Goal: Task Accomplishment & Management: Complete application form

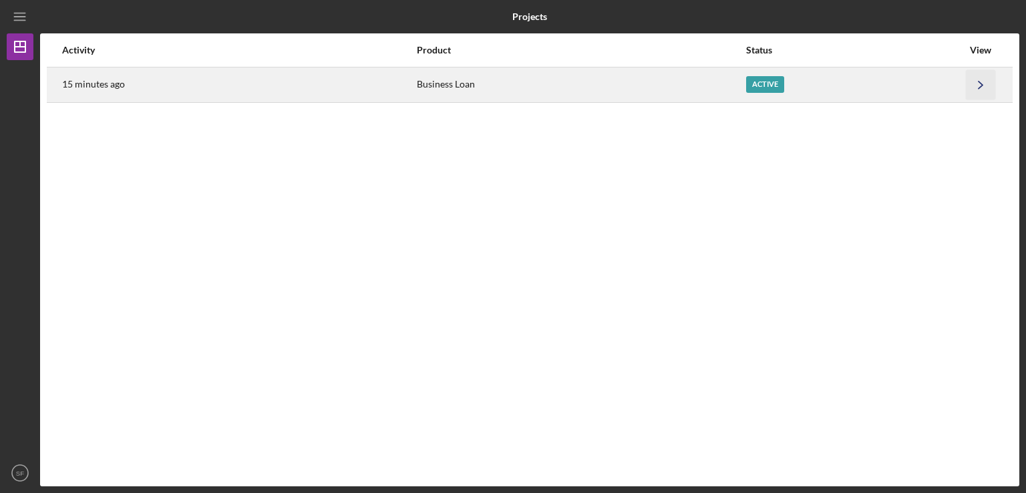
click at [972, 82] on icon "Icon/Navigate" at bounding box center [981, 84] width 30 height 30
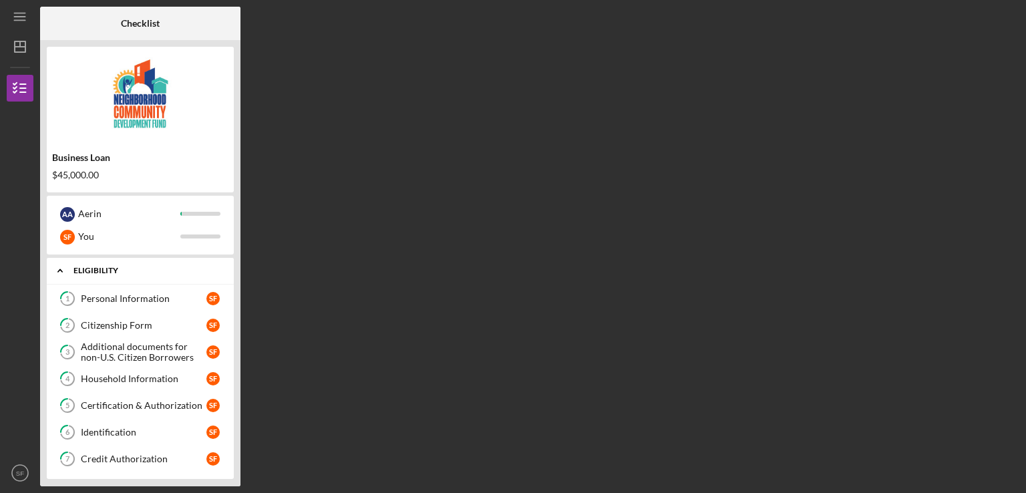
click at [60, 272] on icon "Icon/Expander" at bounding box center [60, 270] width 27 height 27
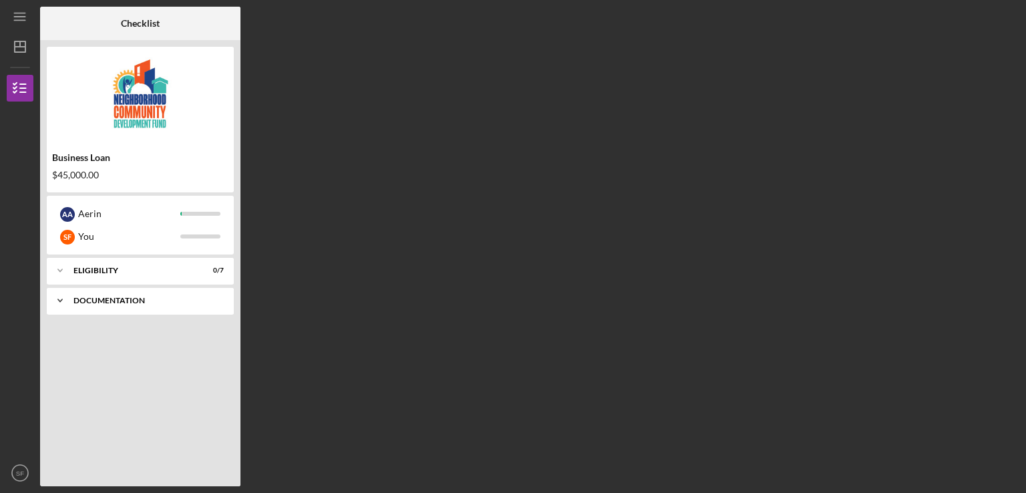
click at [63, 301] on icon "Icon/Expander" at bounding box center [60, 300] width 27 height 27
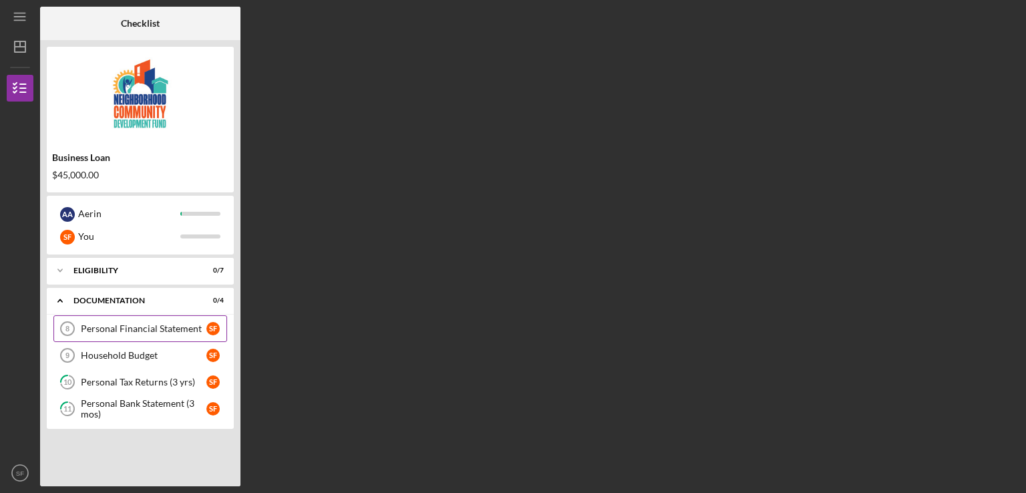
click at [145, 338] on link "Personal Financial Statement 8 Personal Financial Statement S F" at bounding box center [140, 328] width 174 height 27
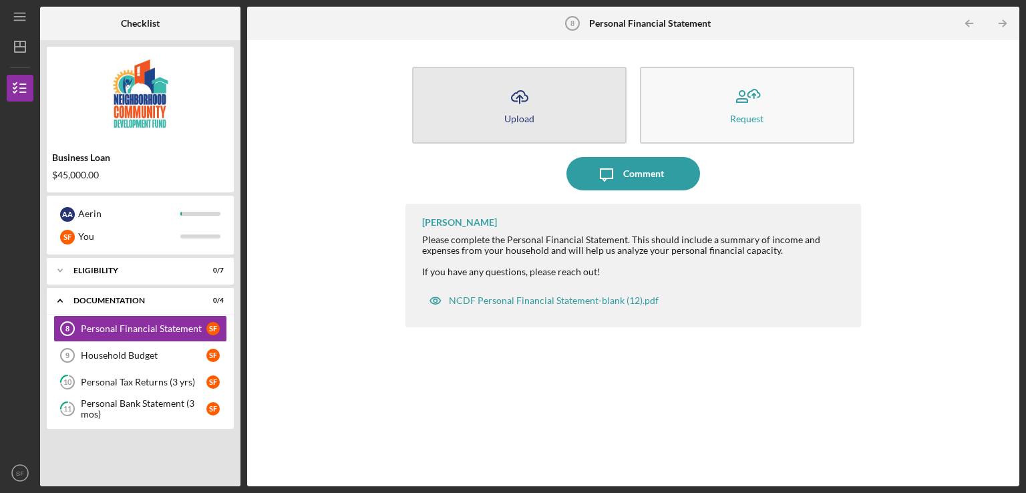
click at [550, 95] on button "Icon/Upload Upload" at bounding box center [519, 105] width 214 height 77
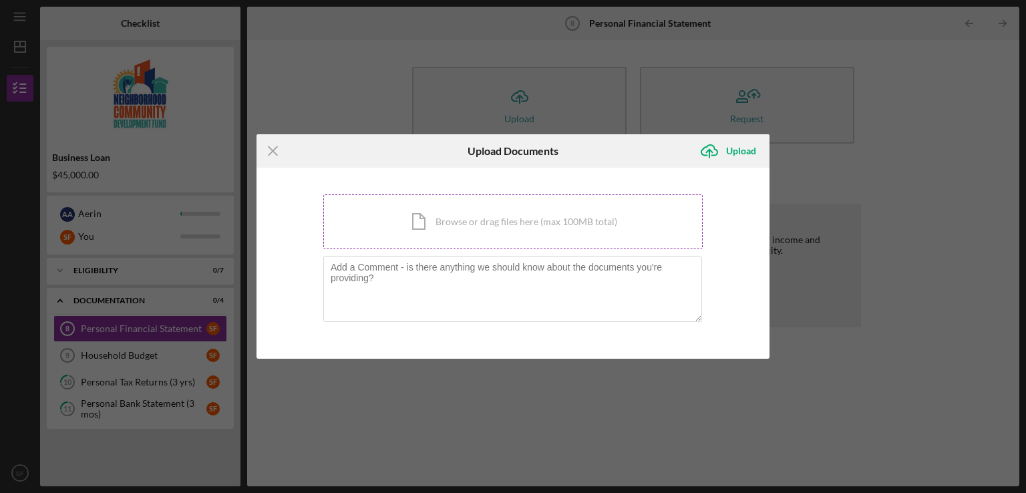
click at [554, 236] on div "Icon/Document Browse or drag files here (max 100MB total) Tap to choose files o…" at bounding box center [512, 221] width 379 height 55
click at [569, 234] on div "Icon/Document Browse or drag files here (max 100MB total) Tap to choose files o…" at bounding box center [512, 221] width 379 height 55
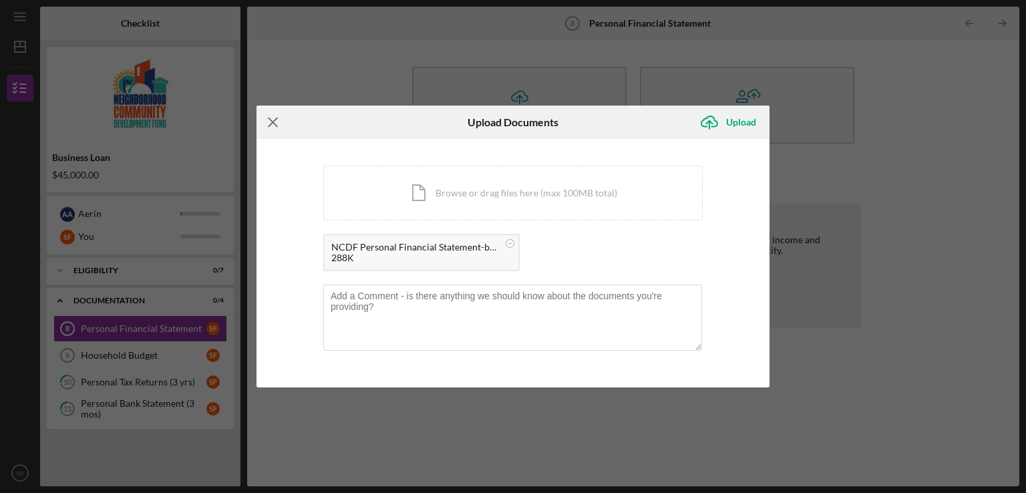
click at [269, 118] on line at bounding box center [273, 122] width 9 height 9
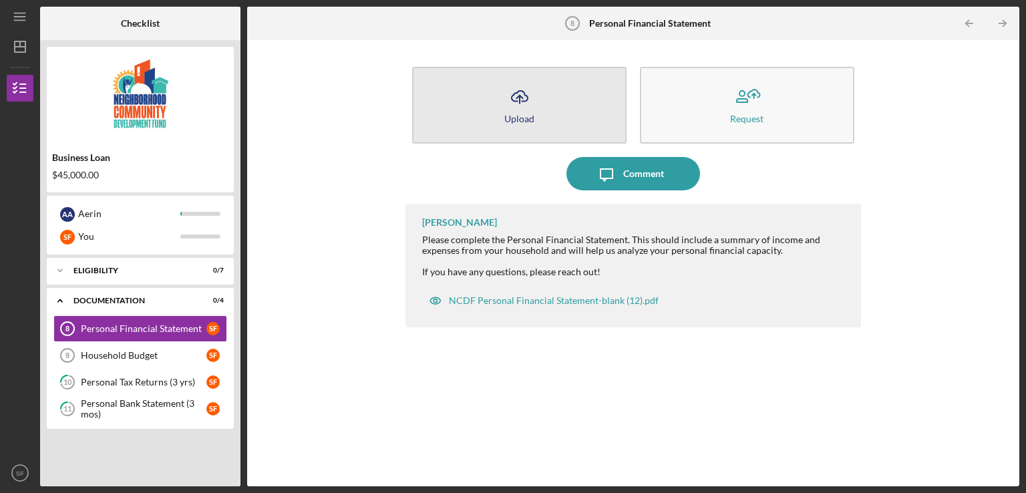
click at [513, 118] on div "Upload" at bounding box center [519, 119] width 30 height 10
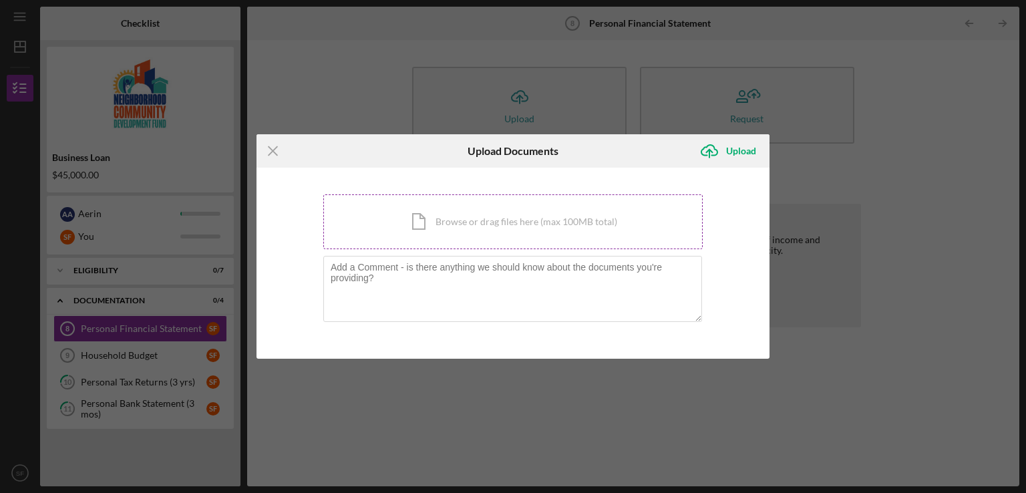
click at [516, 227] on div "Icon/Document Browse or drag files here (max 100MB total) Tap to choose files o…" at bounding box center [512, 221] width 379 height 55
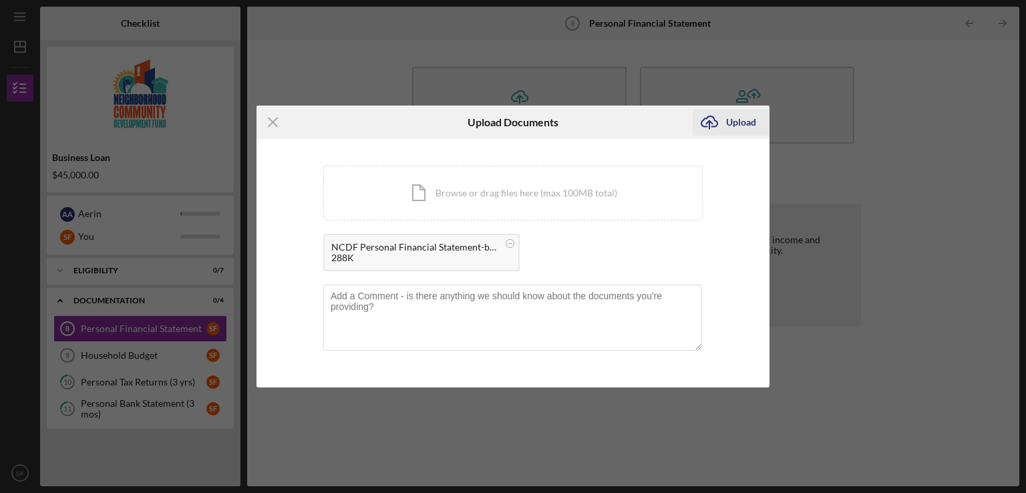
click at [736, 126] on div "Upload" at bounding box center [741, 122] width 30 height 27
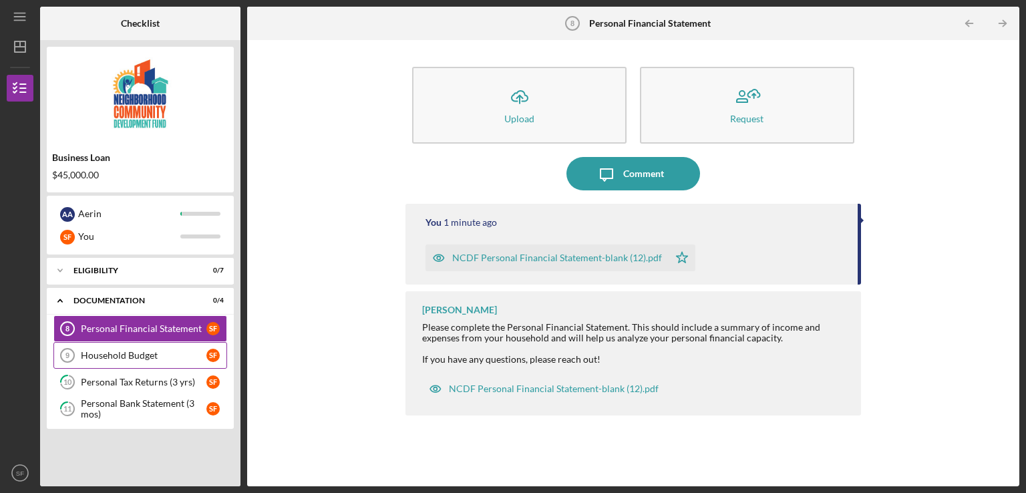
click at [144, 356] on div "Household Budget" at bounding box center [144, 355] width 126 height 11
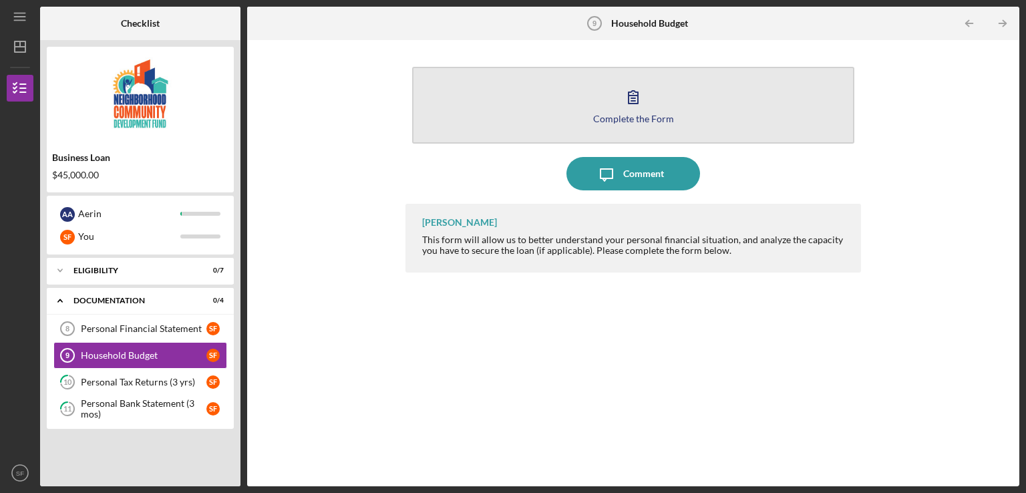
click at [668, 117] on div "Complete the Form" at bounding box center [633, 119] width 81 height 10
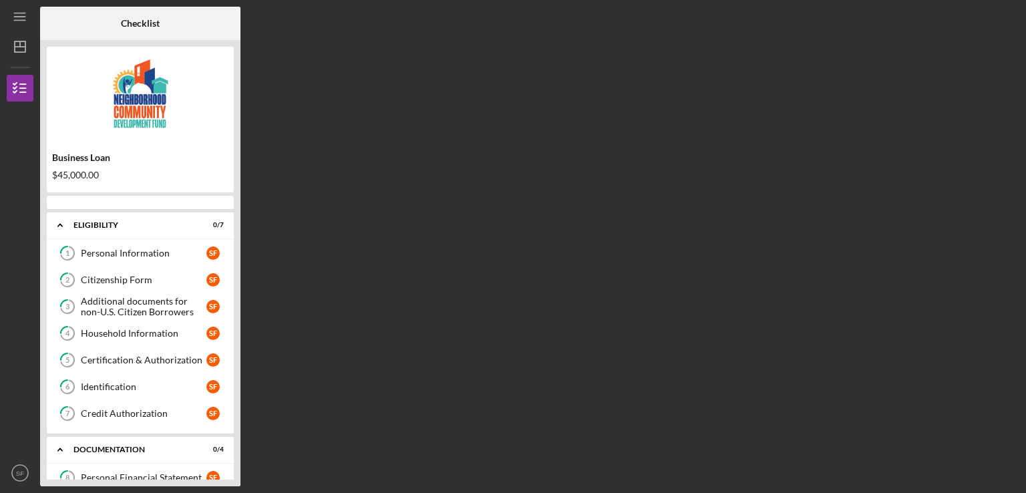
scroll to position [102, 0]
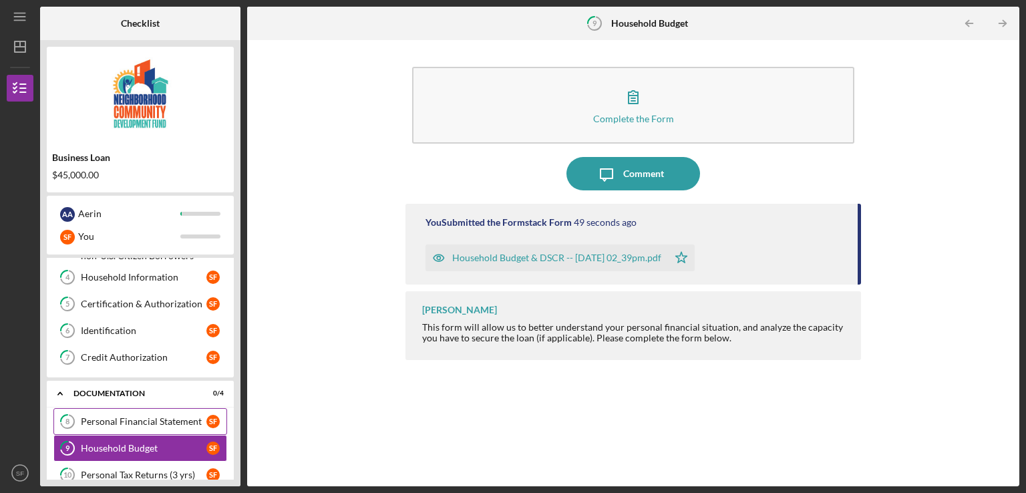
click at [190, 416] on div "Personal Financial Statement" at bounding box center [144, 421] width 126 height 11
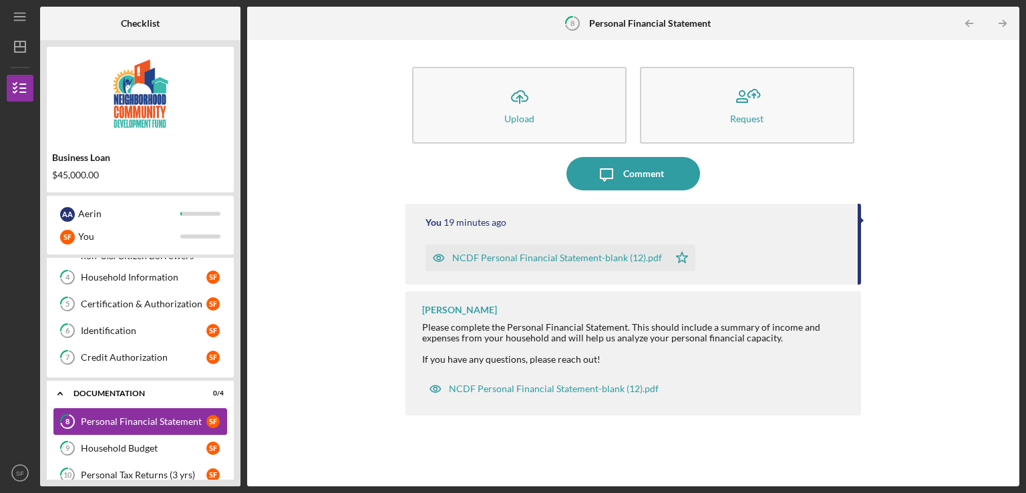
scroll to position [147, 0]
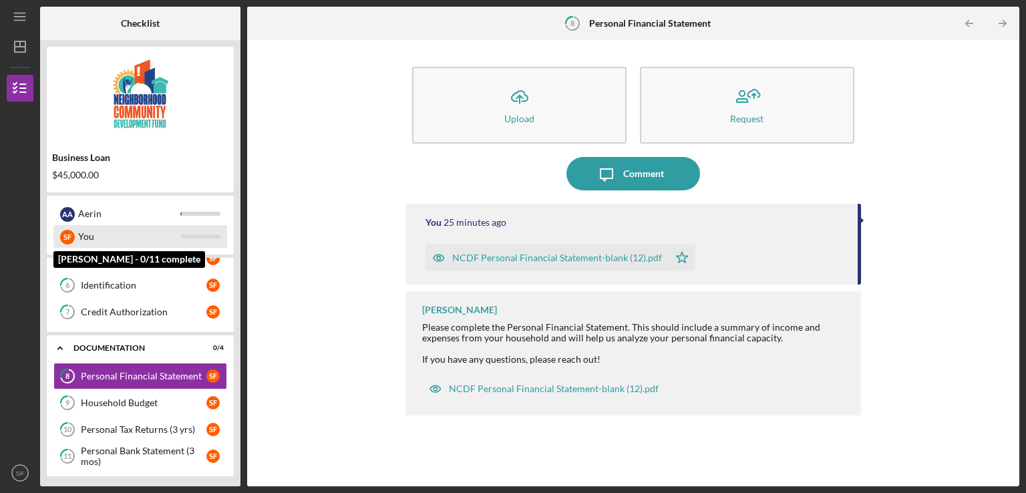
click at [101, 242] on div "You" at bounding box center [129, 236] width 102 height 23
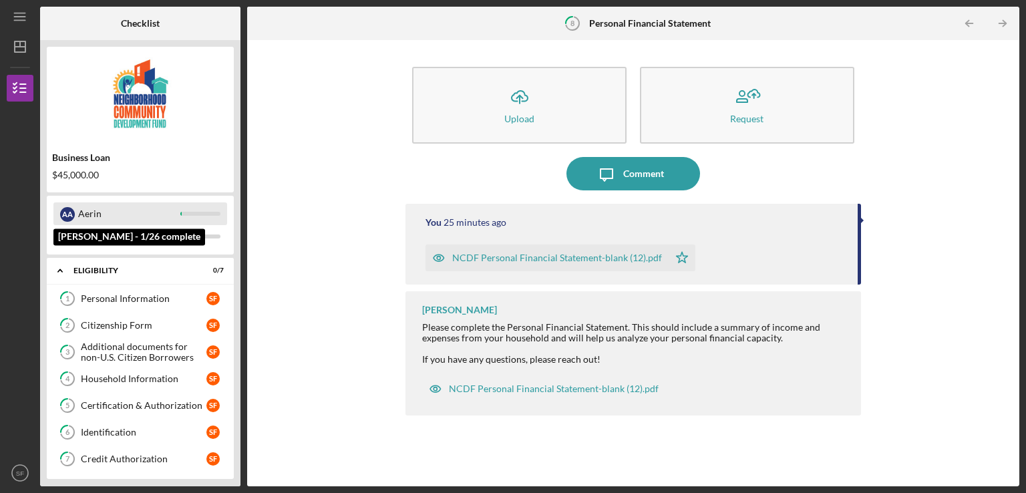
click at [88, 210] on div "Aerin" at bounding box center [129, 213] width 102 height 23
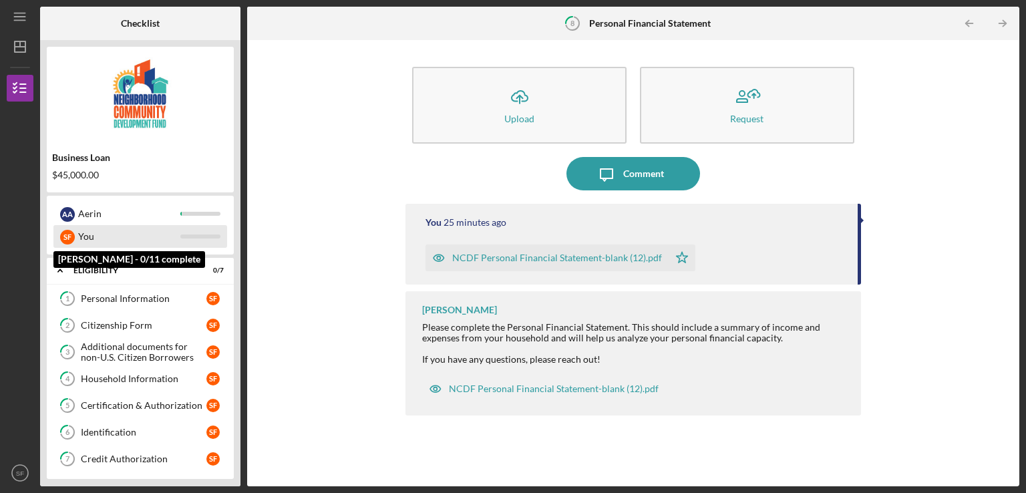
click at [186, 240] on div "S F You" at bounding box center [140, 236] width 174 height 23
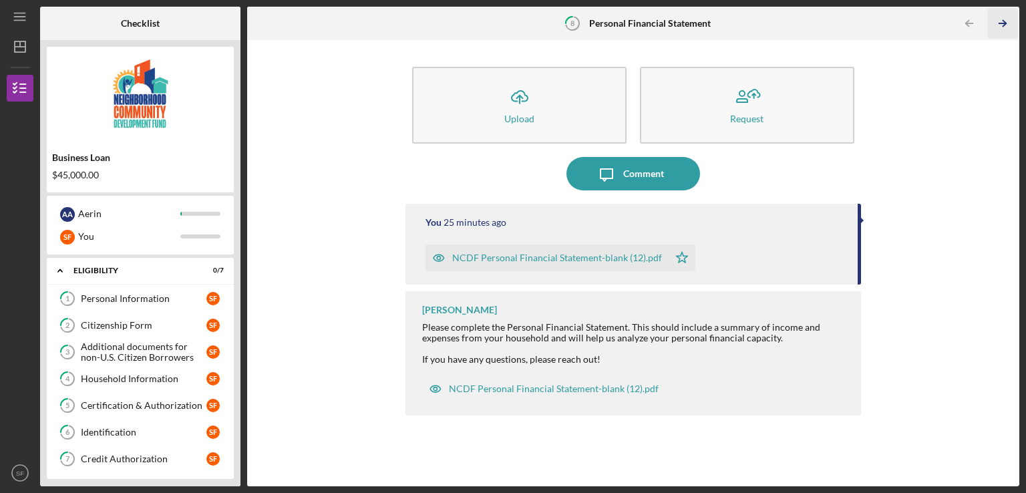
click at [1006, 25] on icon "Icon/Table Pagination Arrow" at bounding box center [1002, 24] width 30 height 30
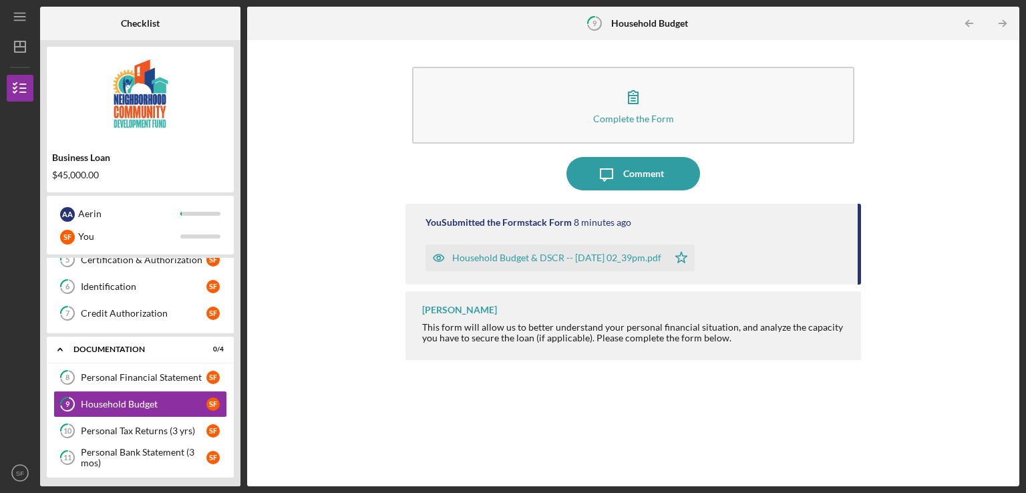
scroll to position [147, 0]
click at [1006, 25] on icon "Icon/Table Pagination Arrow" at bounding box center [1002, 24] width 30 height 30
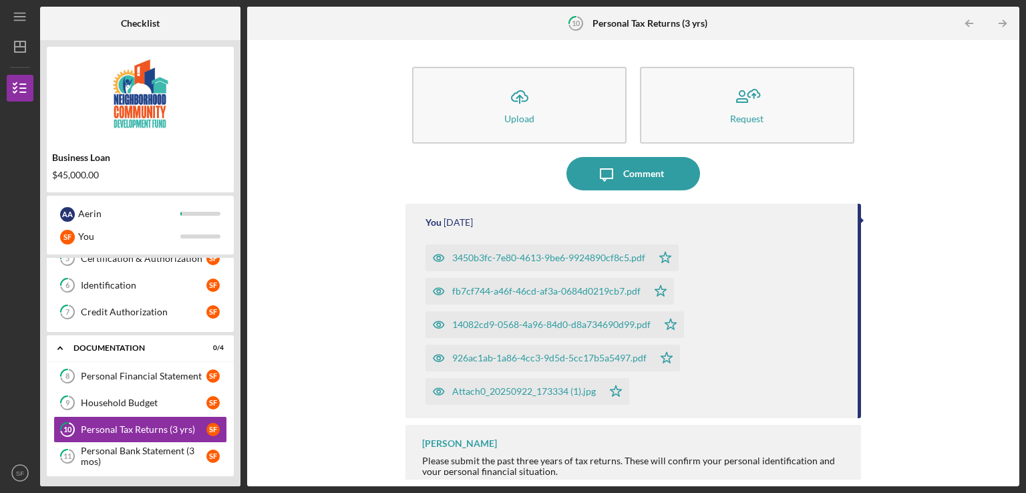
click at [1006, 25] on icon "Icon/Table Pagination Arrow" at bounding box center [1002, 24] width 30 height 30
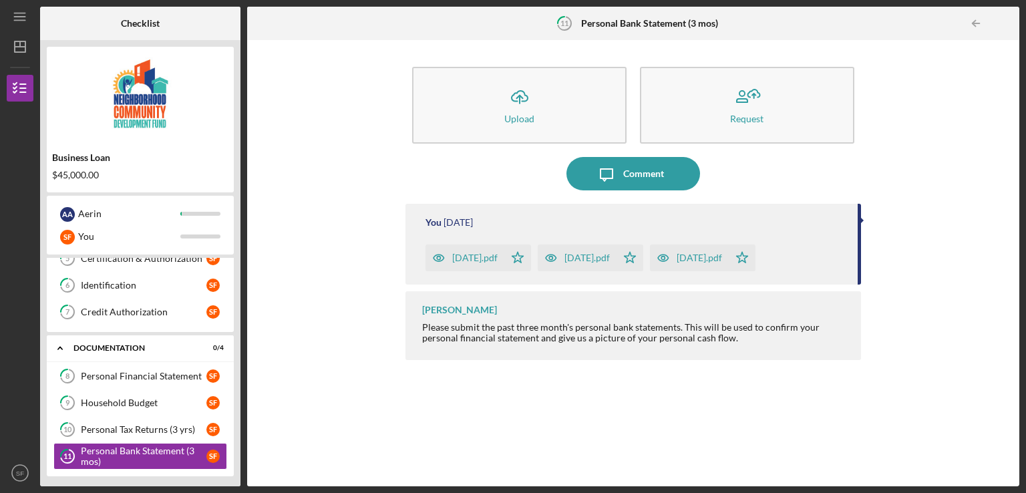
click at [1006, 25] on div at bounding box center [1006, 23] width 27 height 27
click at [16, 17] on icon "Icon/Menu" at bounding box center [20, 17] width 30 height 30
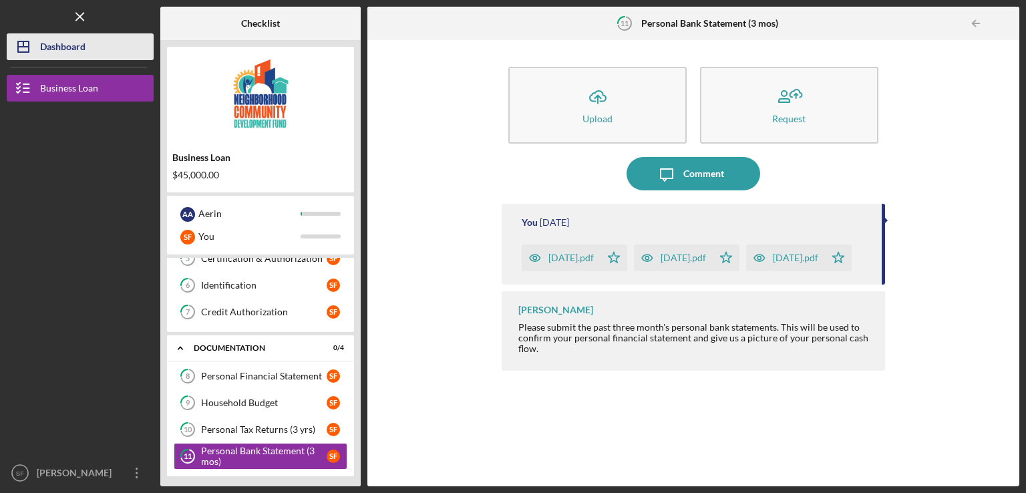
click at [75, 55] on div "Dashboard" at bounding box center [62, 48] width 45 height 30
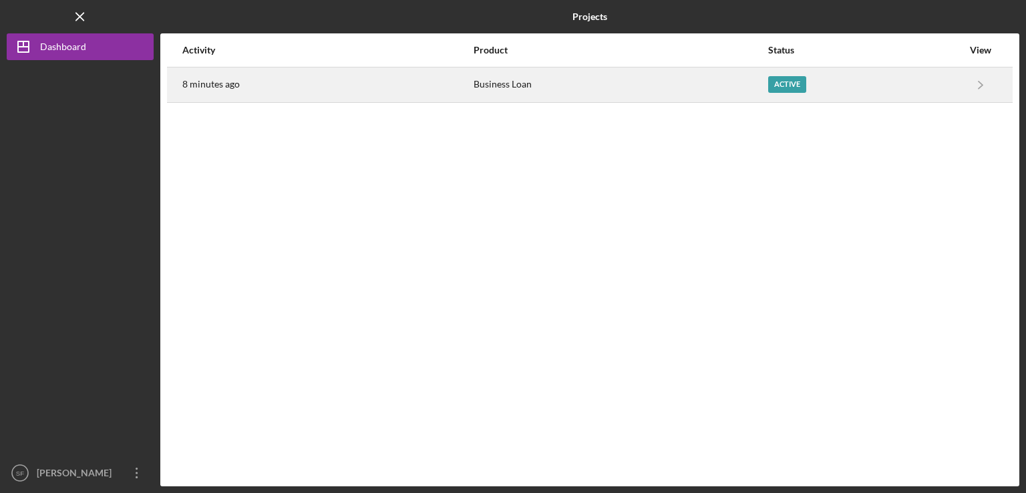
click at [465, 93] on div "8 minutes ago" at bounding box center [327, 84] width 290 height 33
